Goal: Information Seeking & Learning: Learn about a topic

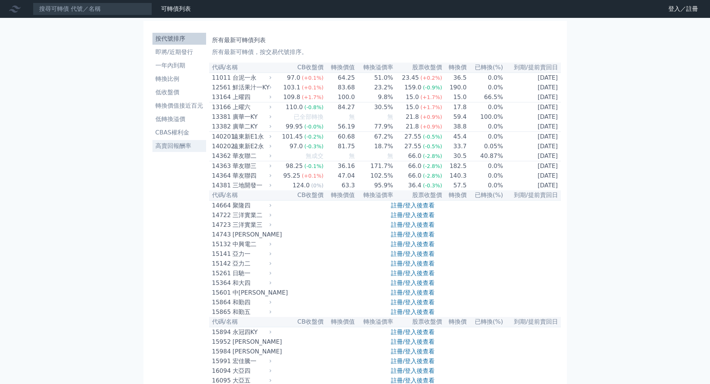
click at [172, 143] on li "高賣回報酬率" at bounding box center [179, 146] width 54 height 9
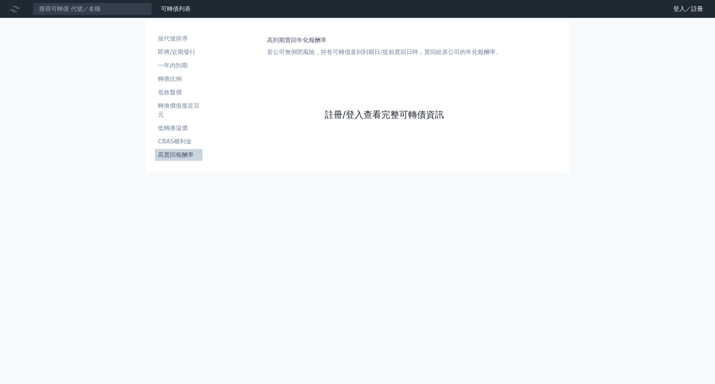
click at [384, 112] on link "註冊/登入查看完整可轉債資訊" at bounding box center [384, 115] width 119 height 12
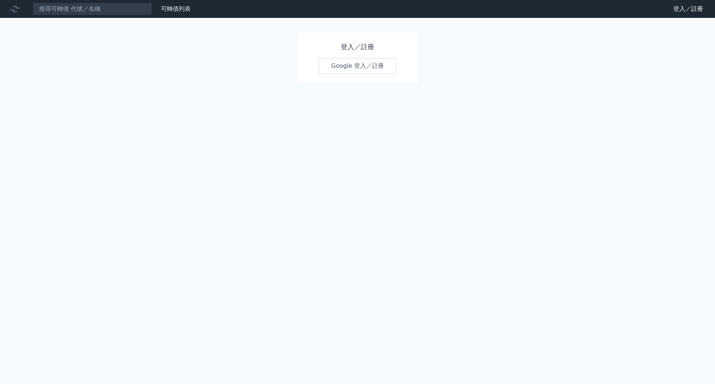
click at [373, 69] on link "Google 登入／註冊" at bounding box center [358, 66] width 78 height 16
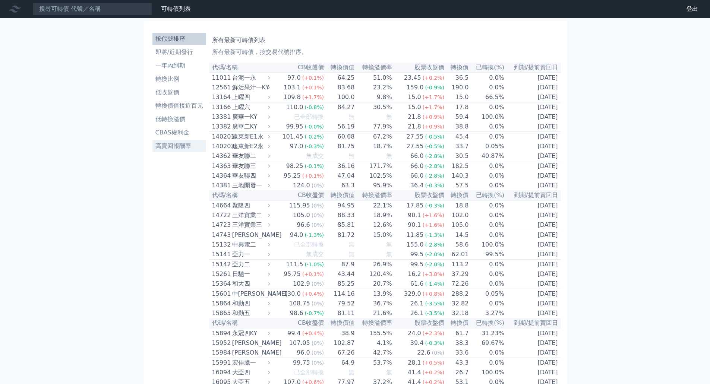
click at [190, 143] on li "高賣回報酬率" at bounding box center [179, 146] width 54 height 9
